Goal: Task Accomplishment & Management: Complete application form

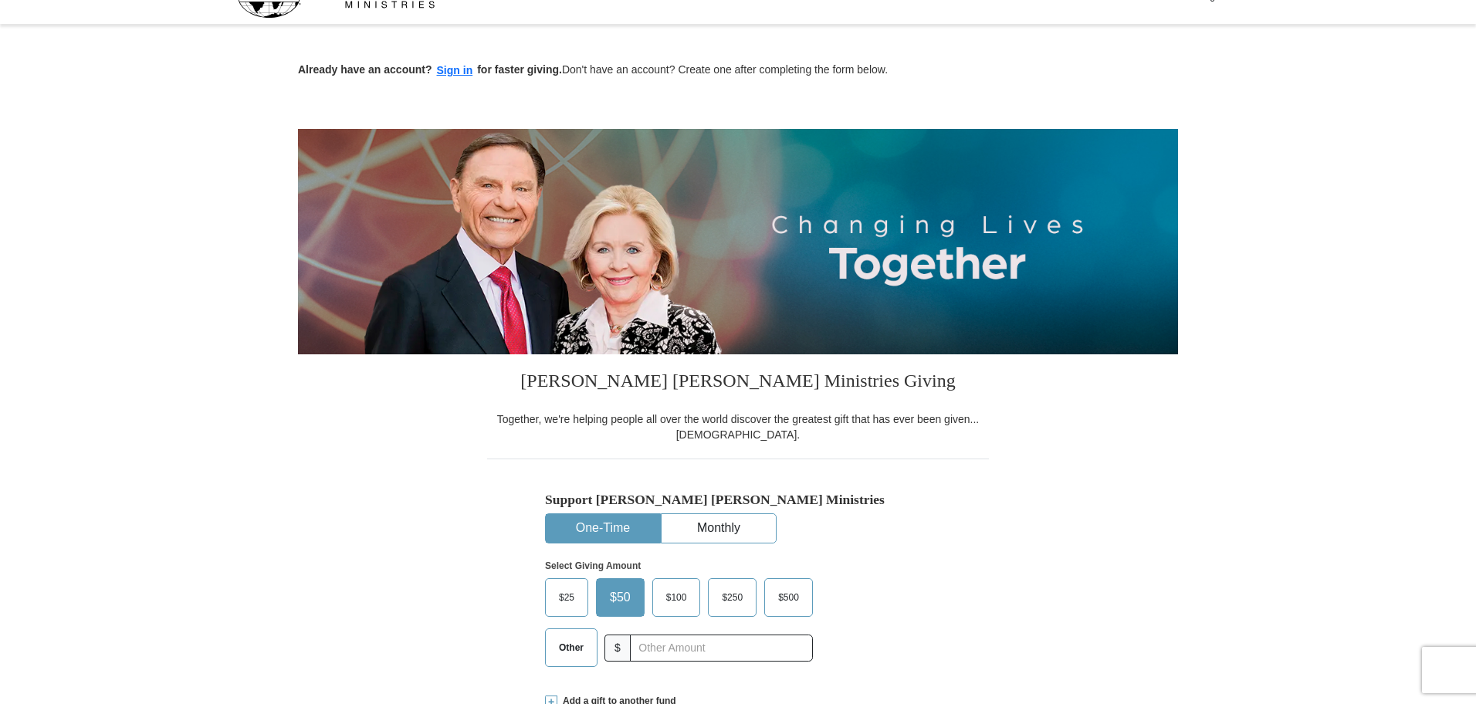
scroll to position [49, 0]
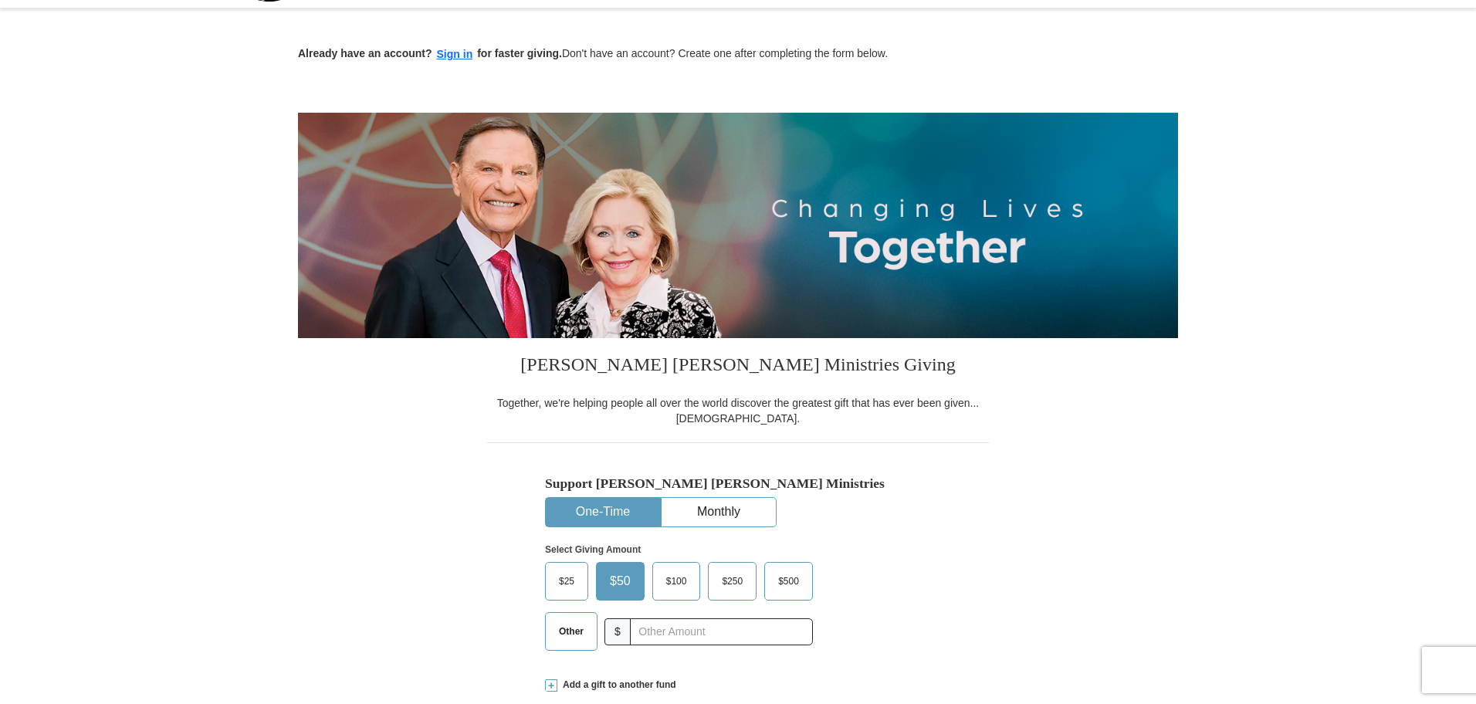
drag, startPoint x: 1479, startPoint y: 144, endPoint x: 1471, endPoint y: 178, distance: 34.8
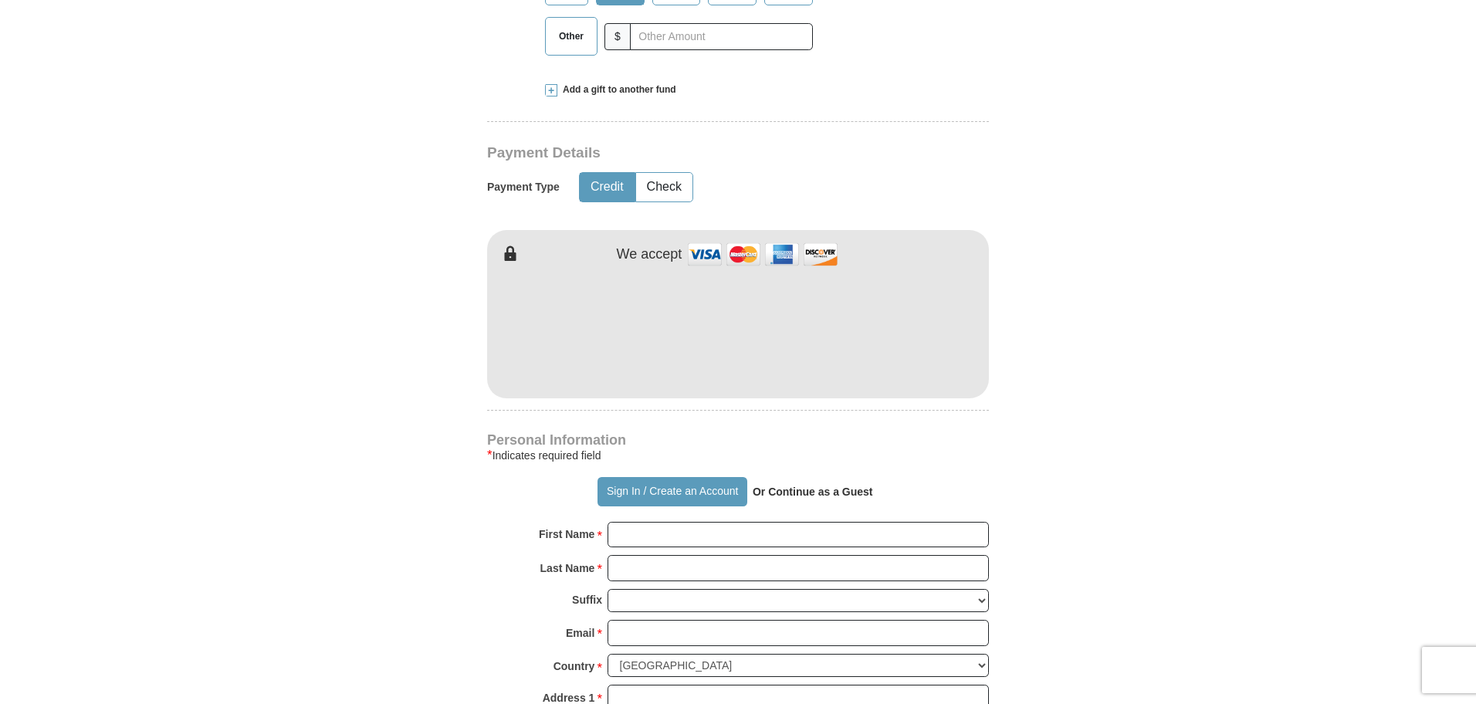
scroll to position [644, 0]
type input "[PERSON_NAME]"
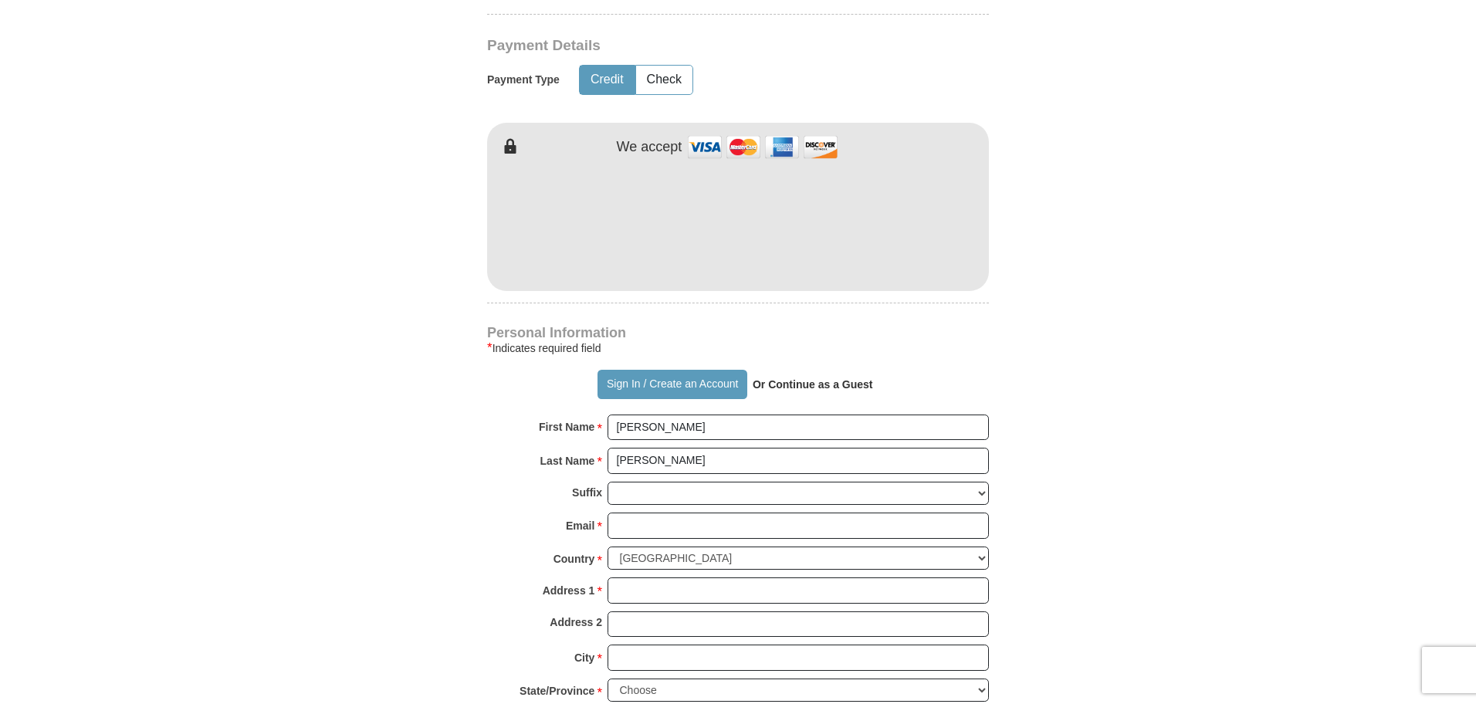
scroll to position [848, 0]
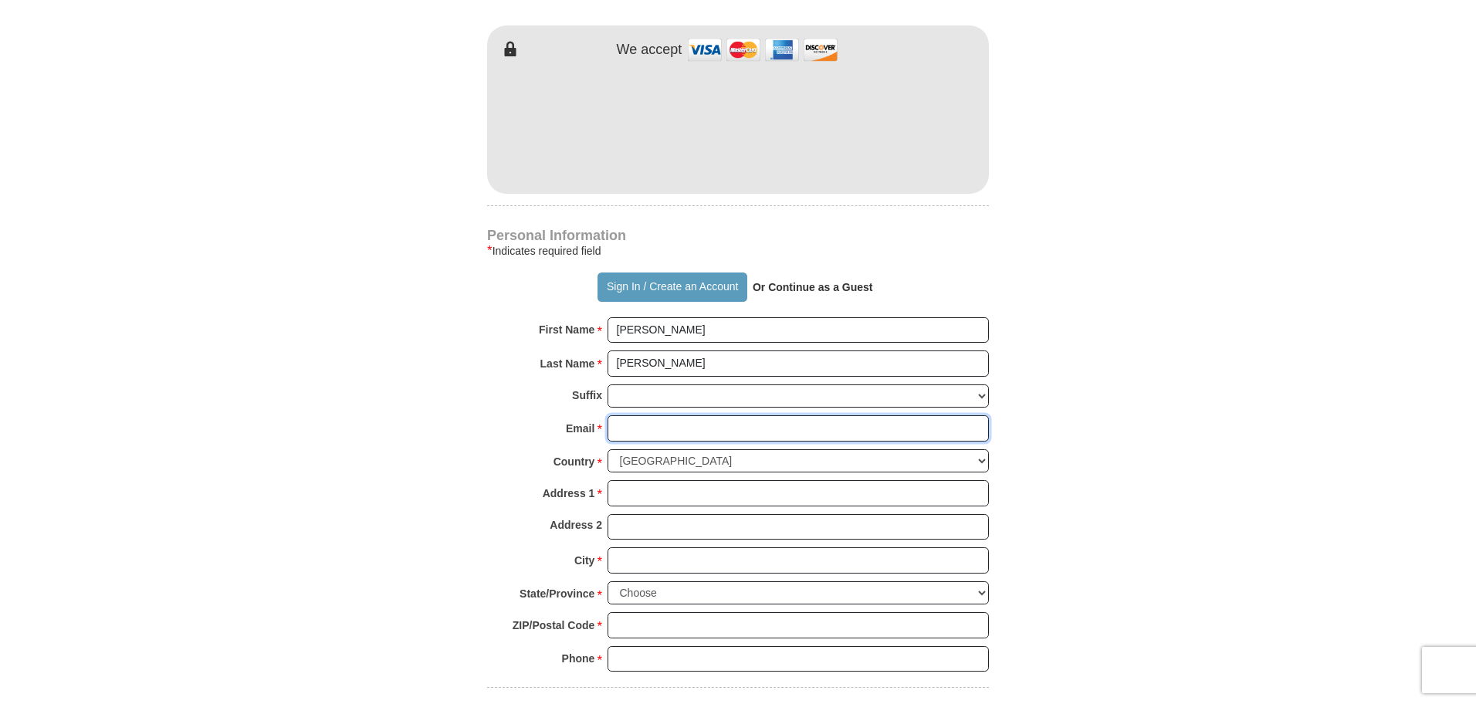
click at [668, 427] on input "Email *" at bounding box center [797, 428] width 381 height 26
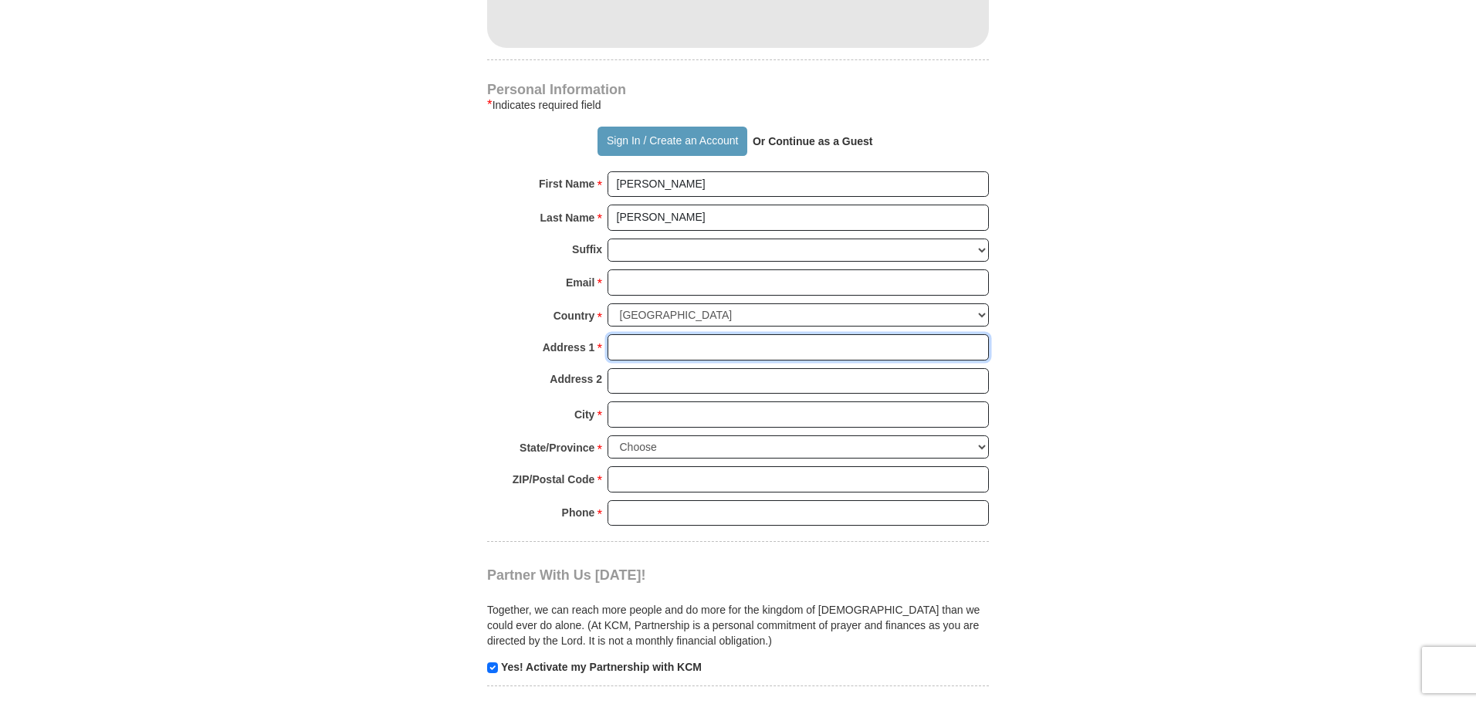
click at [639, 350] on input "Address 1 *" at bounding box center [797, 347] width 381 height 26
type input "[STREET_ADDRESS]"
type input "Toms River"
select select "NJ"
type input "08757"
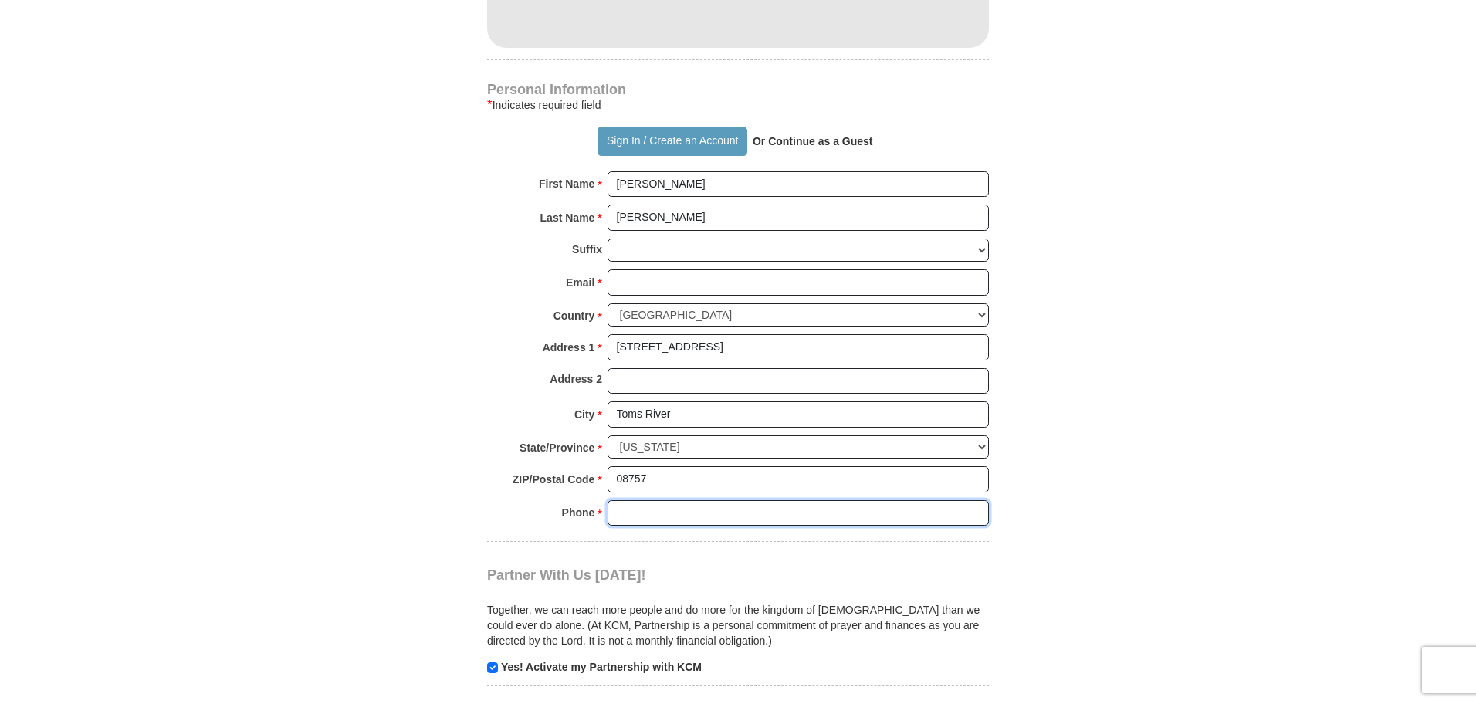
click at [660, 508] on input "Phone * *" at bounding box center [797, 513] width 381 height 26
type input "[PHONE_NUMBER]"
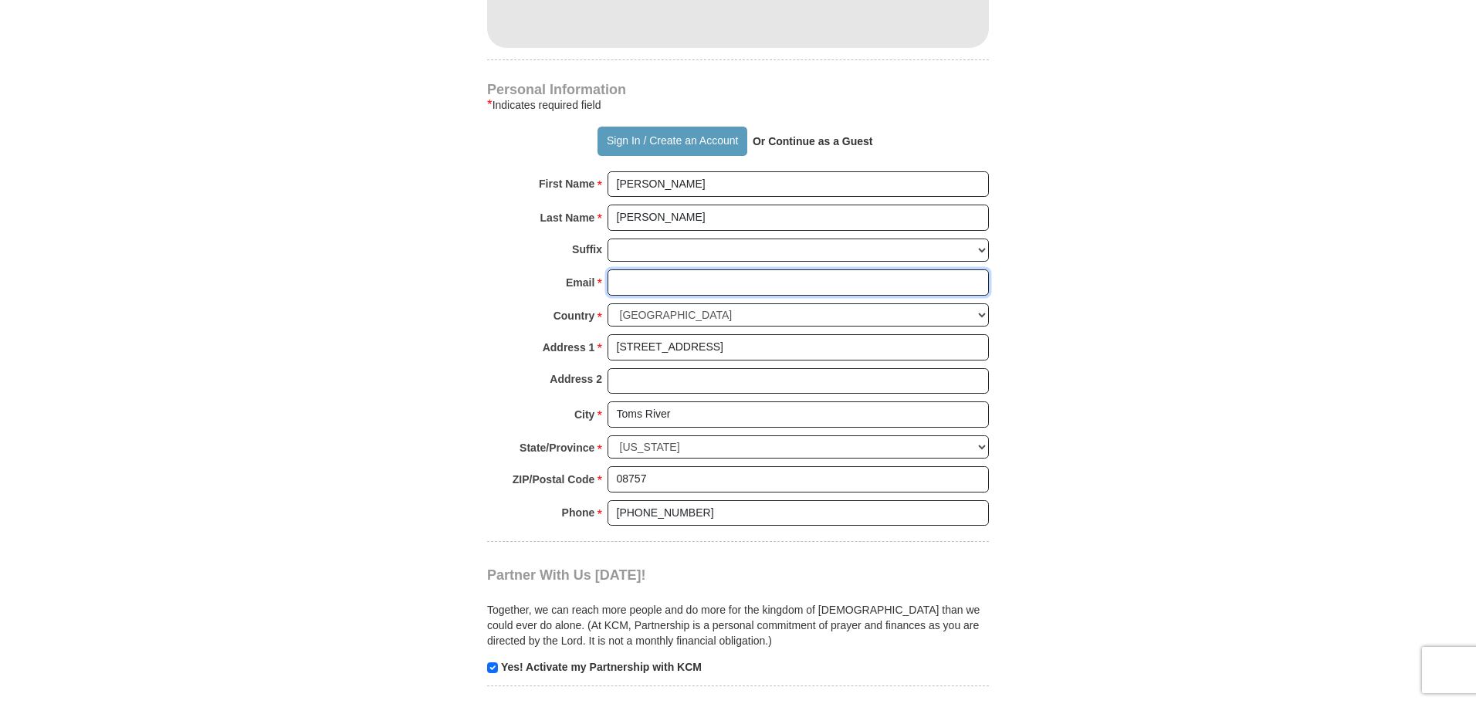
click at [637, 285] on input "Email *" at bounding box center [797, 282] width 381 height 26
type input "[PERSON_NAME][EMAIL_ADDRESS][PERSON_NAME][DOMAIN_NAME]"
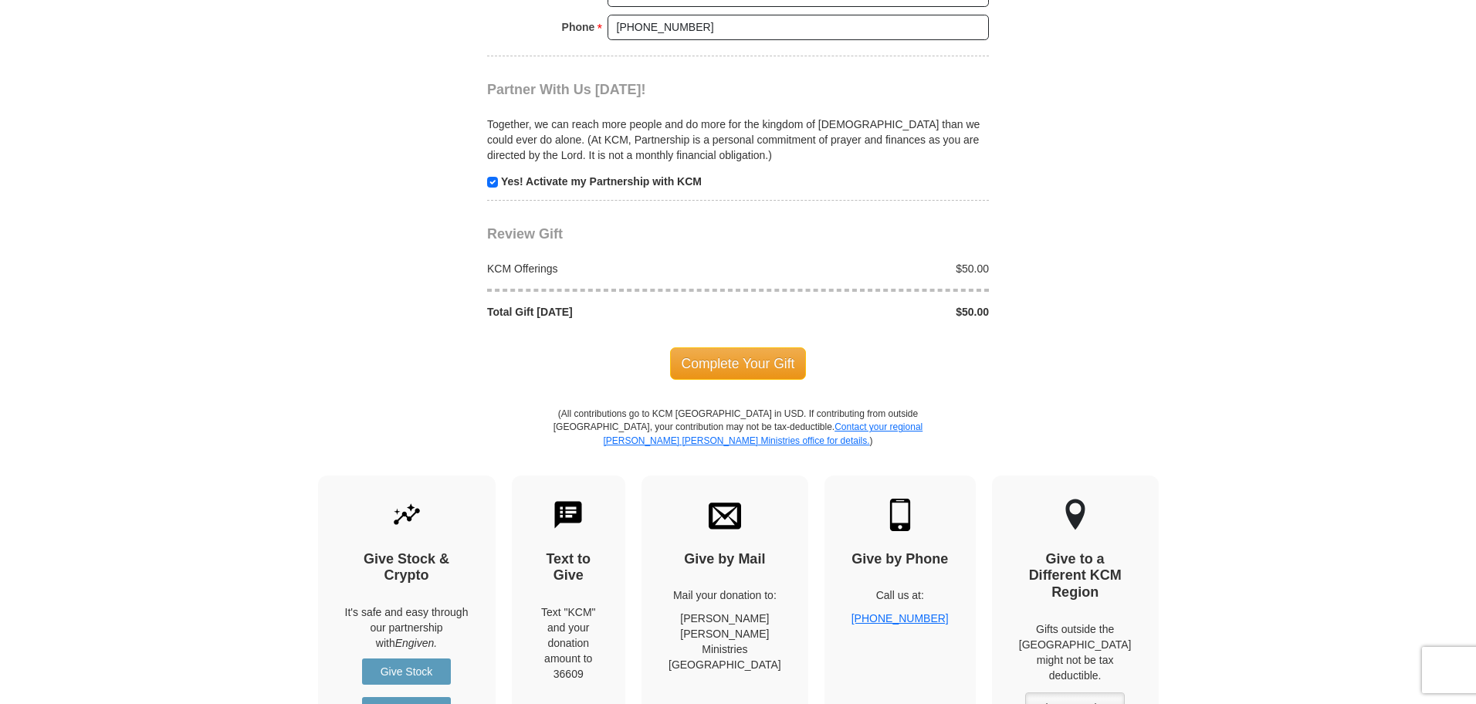
scroll to position [1496, 0]
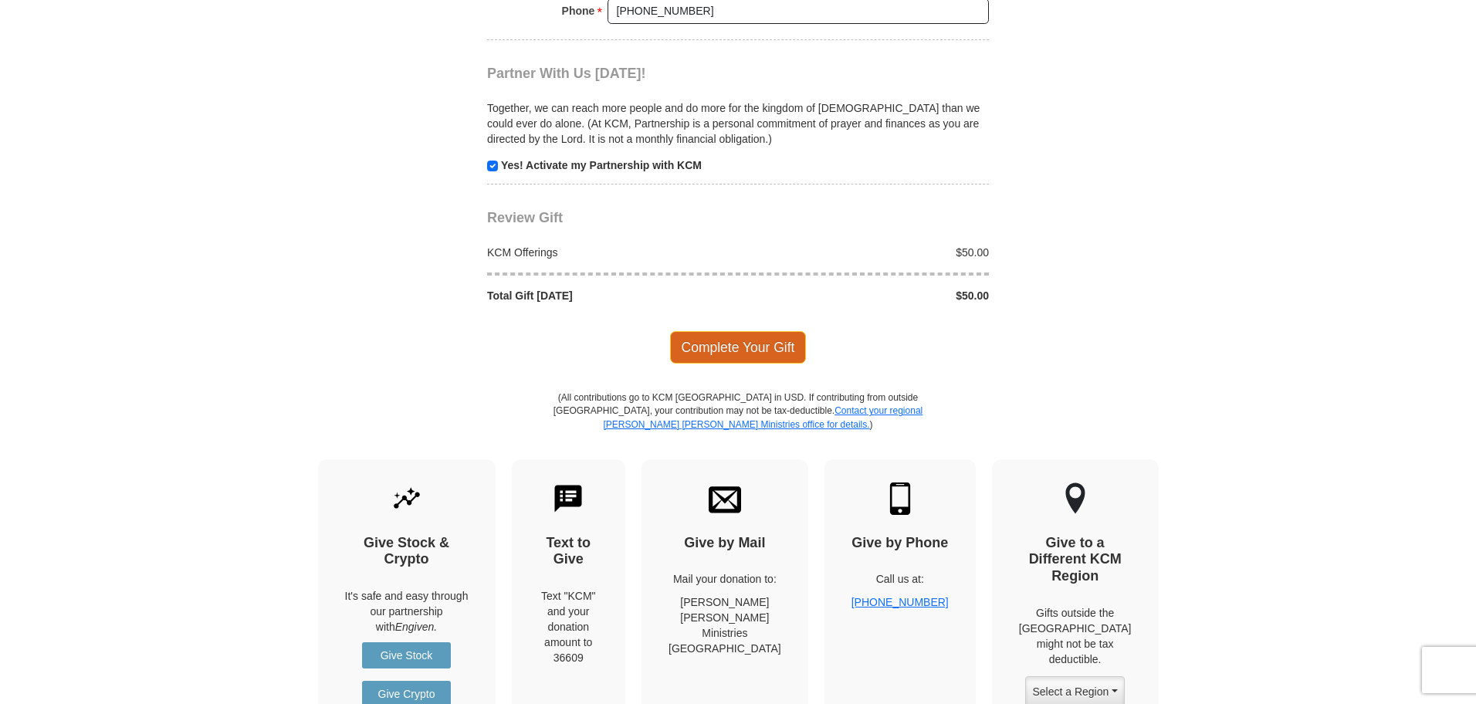
click at [737, 356] on span "Complete Your Gift" at bounding box center [738, 347] width 137 height 32
